Goal: Information Seeking & Learning: Find specific fact

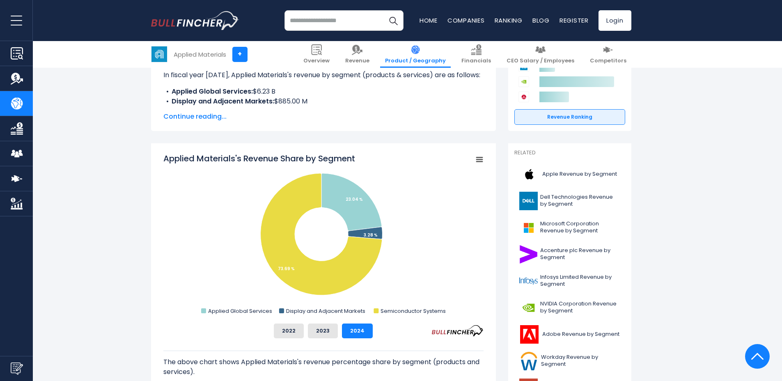
scroll to position [213, 0]
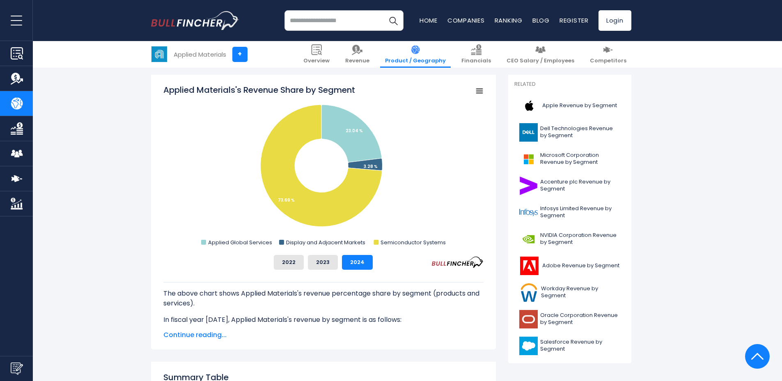
click at [346, 17] on input "search" at bounding box center [343, 20] width 119 height 21
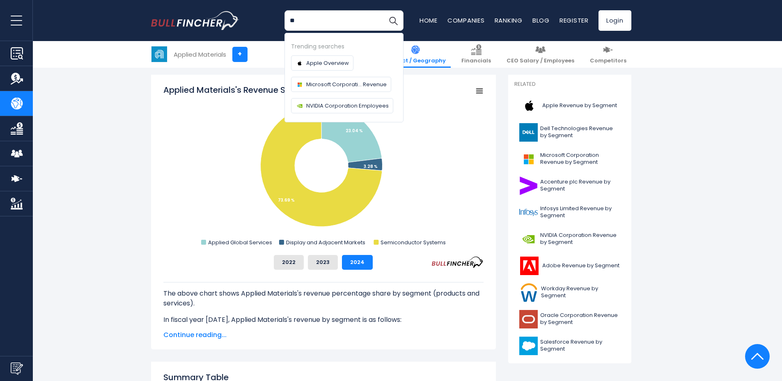
type input "*"
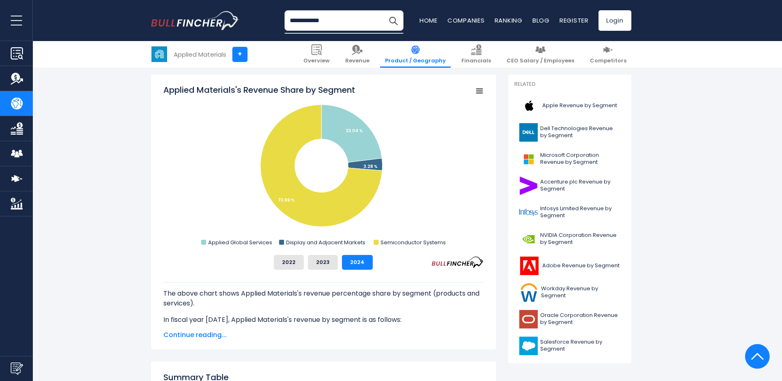
type input "**********"
click at [383, 10] on button "Search" at bounding box center [393, 20] width 21 height 21
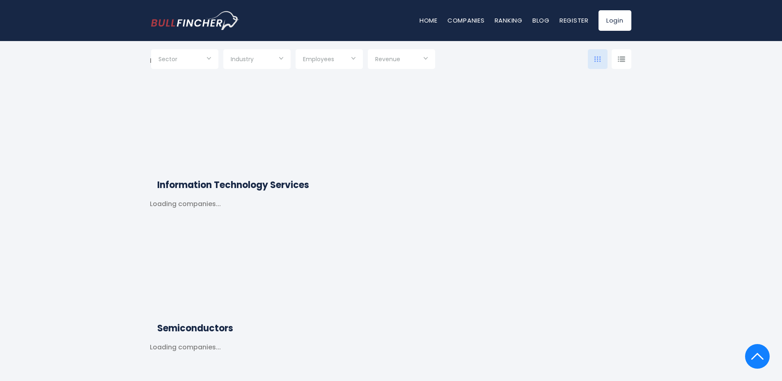
scroll to position [627, 0]
